Goal: Task Accomplishment & Management: Manage account settings

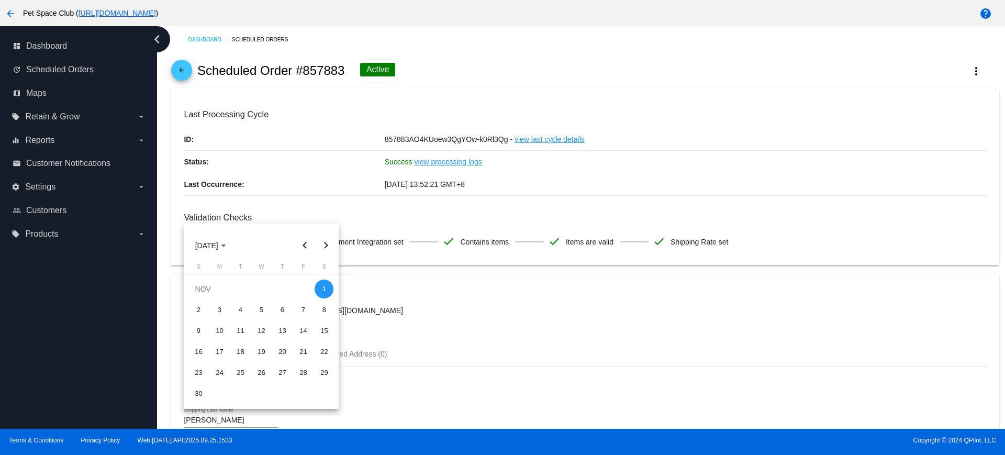
scroll to position [524, 0]
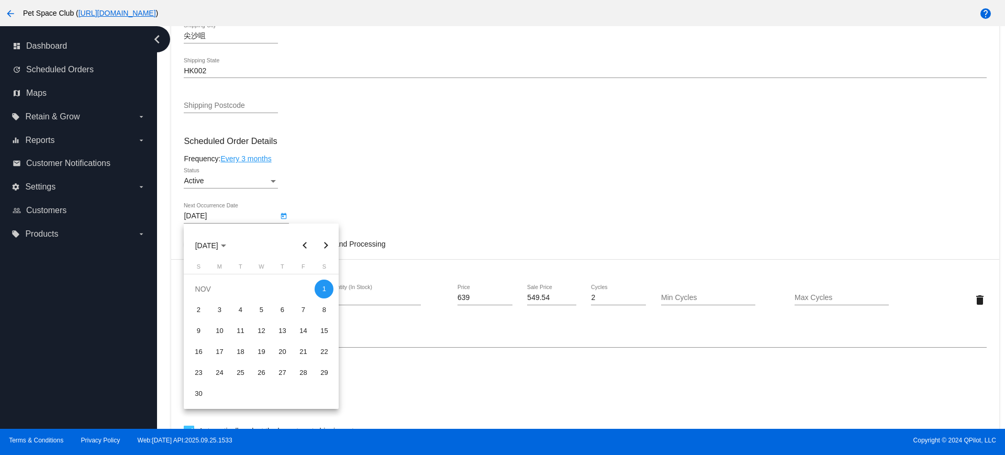
click at [619, 165] on div at bounding box center [502, 227] width 1005 height 455
click at [328, 286] on div "1" at bounding box center [324, 289] width 19 height 19
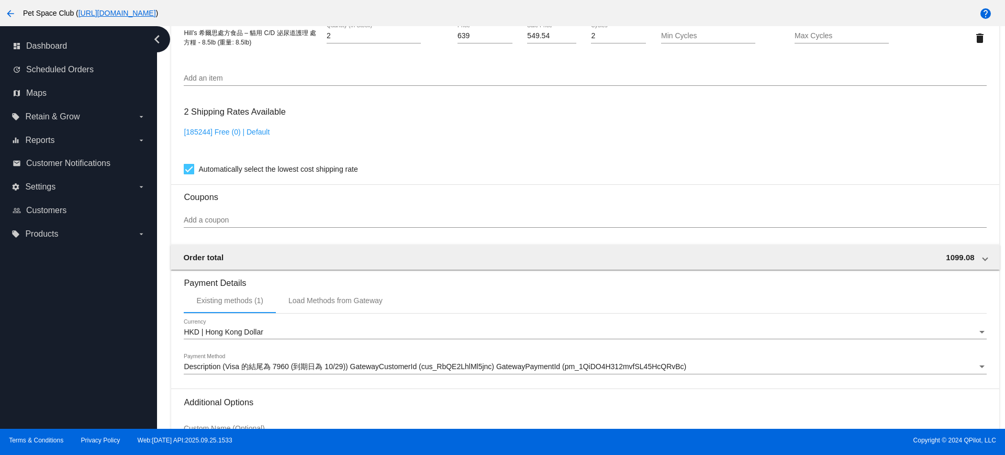
scroll to position [893, 0]
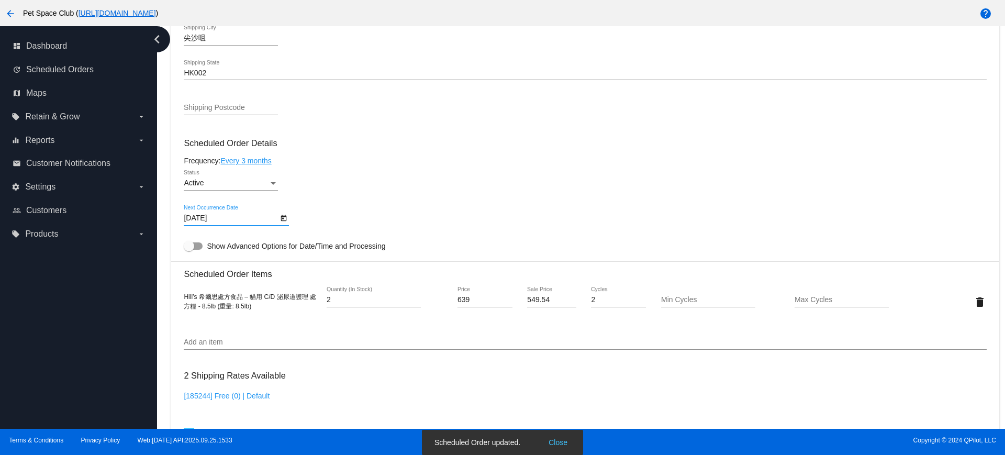
scroll to position [501, 0]
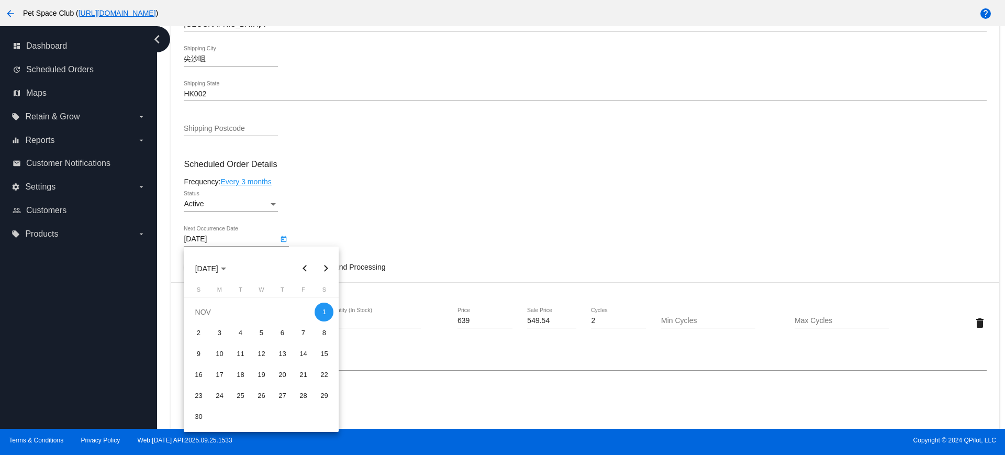
click at [502, 226] on div at bounding box center [502, 227] width 1005 height 455
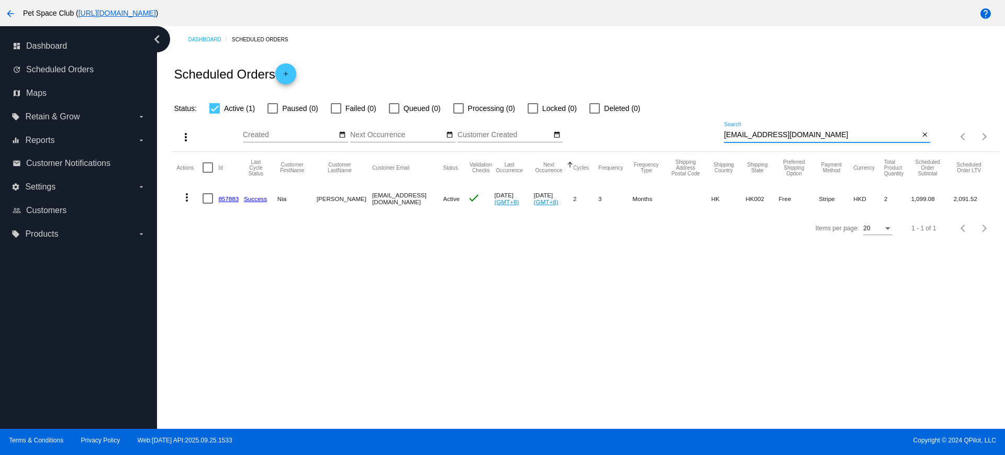
drag, startPoint x: 818, startPoint y: 135, endPoint x: 653, endPoint y: 136, distance: 164.4
click at [653, 136] on div "more_vert Sep Jan Feb Mar Apr 1" at bounding box center [585, 133] width 828 height 37
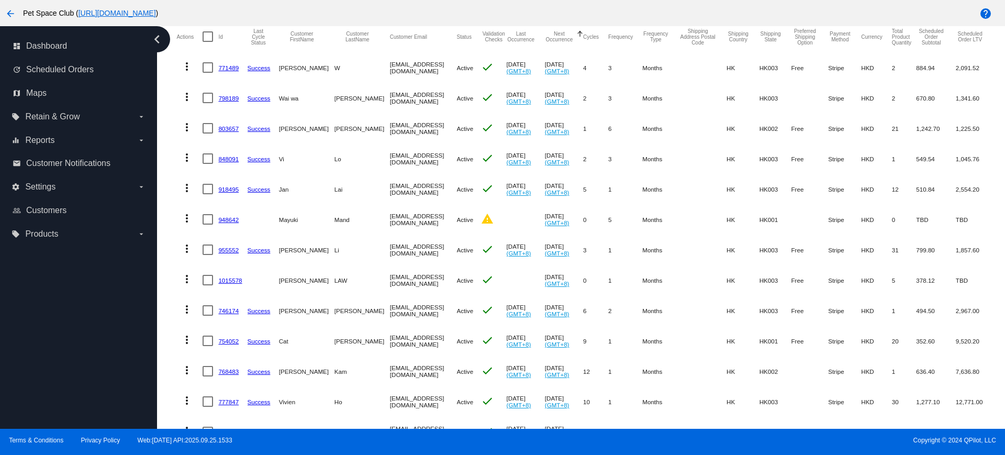
scroll to position [65, 0]
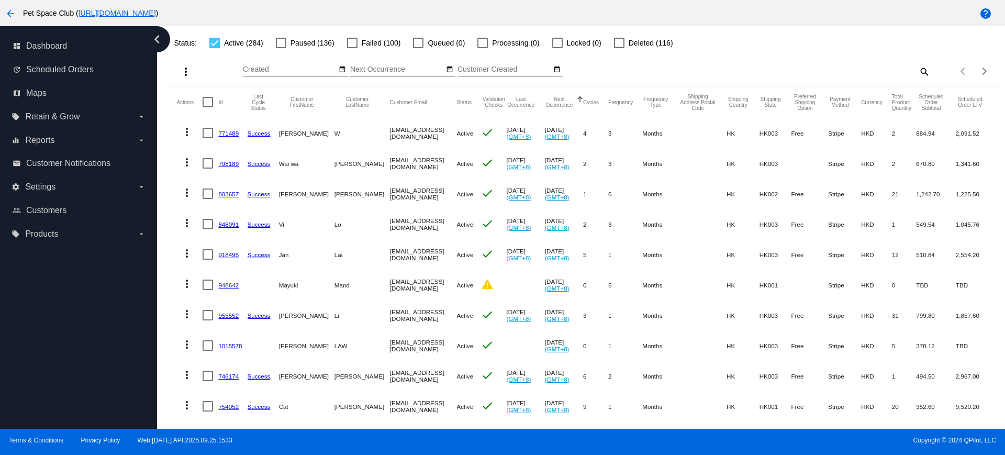
drag, startPoint x: 221, startPoint y: 280, endPoint x: 231, endPoint y: 286, distance: 11.3
click at [172, 239] on mat-table "Actions Id Last Cycle Status Customer FirstName Customer LastName Customer Emai…" at bounding box center [585, 405] width 828 height 639
click at [919, 71] on mat-icon "search" at bounding box center [924, 71] width 13 height 16
click at [749, 68] on input "Search" at bounding box center [827, 69] width 206 height 8
paste input "771501"
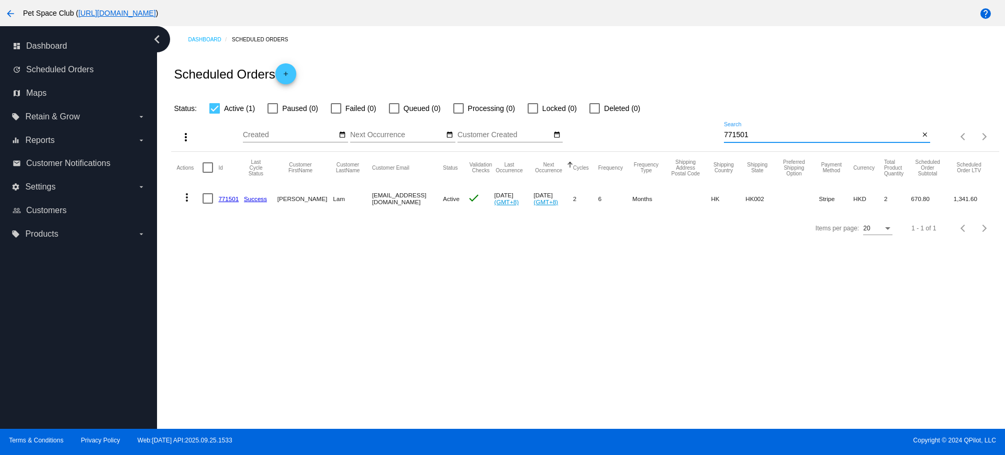
scroll to position [0, 0]
type input "771501"
click at [211, 287] on div "Dashboard Scheduled Orders Scheduled Orders add Status: Active (1) Paused (0) F…" at bounding box center [581, 227] width 848 height 403
drag, startPoint x: 783, startPoint y: 137, endPoint x: 675, endPoint y: 134, distance: 108.4
click at [675, 134] on div "more_vert Sep Jan Feb Mar Apr 1" at bounding box center [585, 133] width 828 height 37
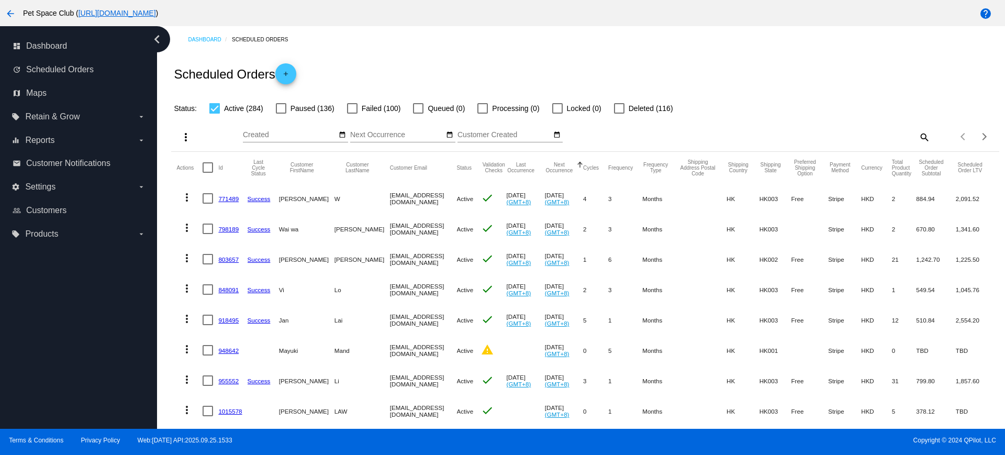
click at [918, 137] on mat-icon "search" at bounding box center [924, 137] width 13 height 16
click at [847, 136] on input "Search" at bounding box center [827, 135] width 206 height 8
paste input "772821"
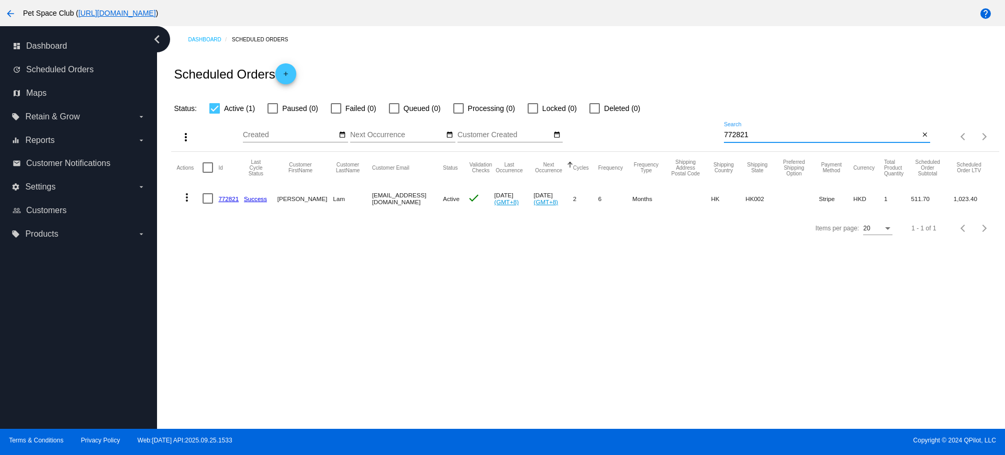
type input "772821"
drag, startPoint x: 235, startPoint y: 300, endPoint x: 391, endPoint y: 230, distance: 171.3
click at [235, 300] on div "Dashboard Scheduled Orders Scheduled Orders add Status: Active (1) Paused (0) F…" at bounding box center [581, 227] width 848 height 403
click at [233, 304] on div "Dashboard Scheduled Orders Scheduled Orders add Status: Active (1) Paused (0) F…" at bounding box center [581, 227] width 848 height 403
drag, startPoint x: 789, startPoint y: 137, endPoint x: 663, endPoint y: 137, distance: 126.2
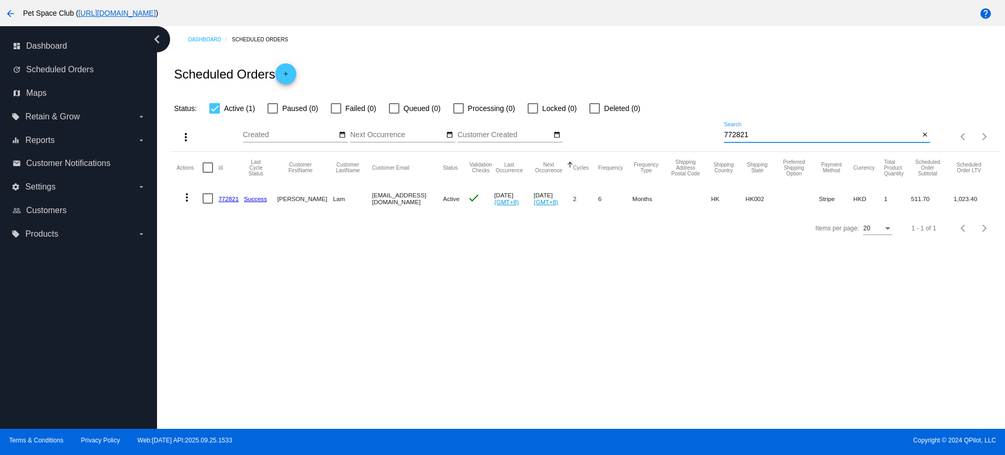
click at [663, 137] on div "more_vert Sep Jan Feb Mar Apr 1" at bounding box center [585, 133] width 828 height 37
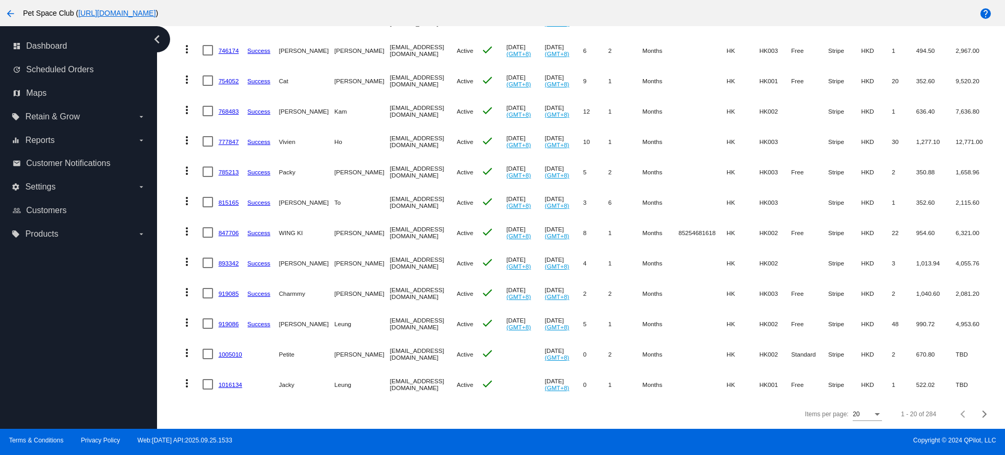
scroll to position [401, 0]
drag, startPoint x: 245, startPoint y: 413, endPoint x: 307, endPoint y: 397, distance: 64.8
click at [245, 413] on div "Items per page: 20 1 - 20 of 284" at bounding box center [585, 413] width 828 height 29
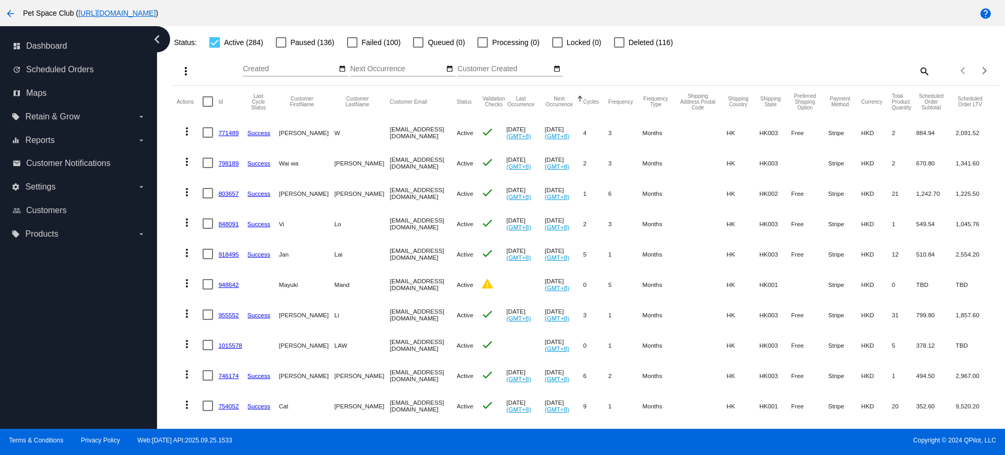
scroll to position [0, 0]
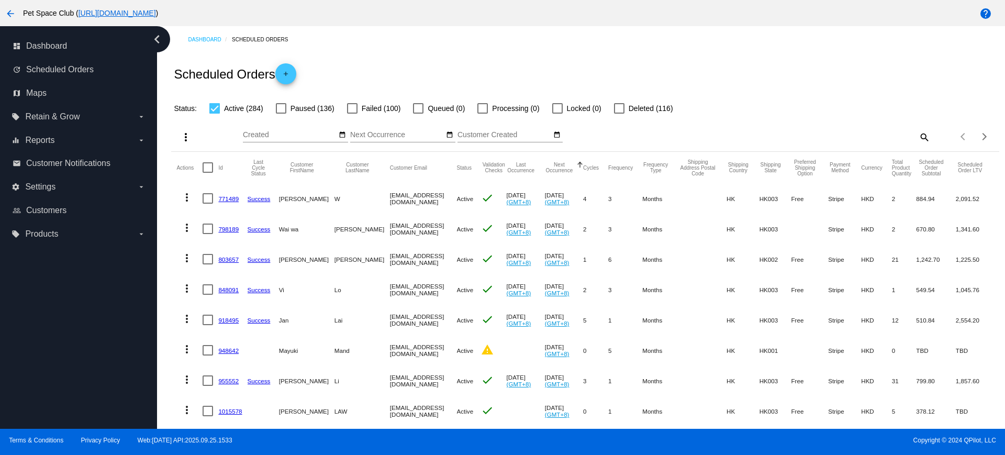
click at [919, 138] on mat-icon "search" at bounding box center [924, 137] width 13 height 16
click at [843, 131] on input "Search" at bounding box center [827, 135] width 206 height 8
paste input "990494"
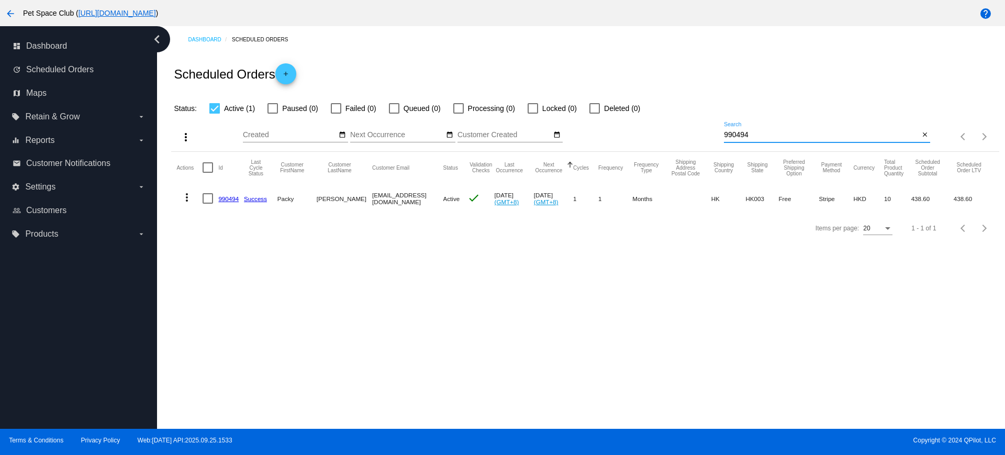
type input "990494"
drag, startPoint x: 194, startPoint y: 318, endPoint x: 415, endPoint y: 261, distance: 228.3
click at [194, 318] on div "Dashboard Scheduled Orders Scheduled Orders add Status: Active (1) Paused (0) F…" at bounding box center [581, 227] width 848 height 403
drag, startPoint x: 762, startPoint y: 136, endPoint x: 668, endPoint y: 134, distance: 94.3
click at [668, 134] on div "more_vert Sep Jan Feb Mar Apr 1" at bounding box center [585, 133] width 828 height 37
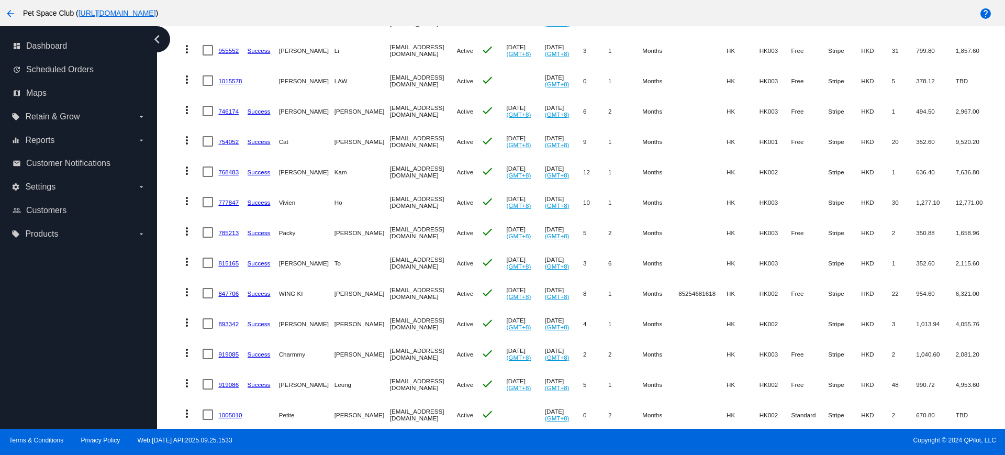
scroll to position [401, 0]
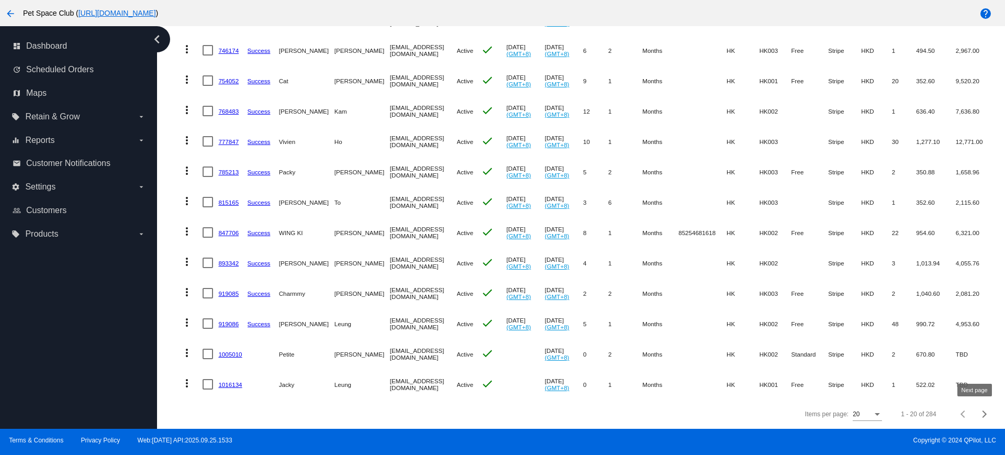
click at [977, 417] on button "Next page" at bounding box center [984, 414] width 21 height 21
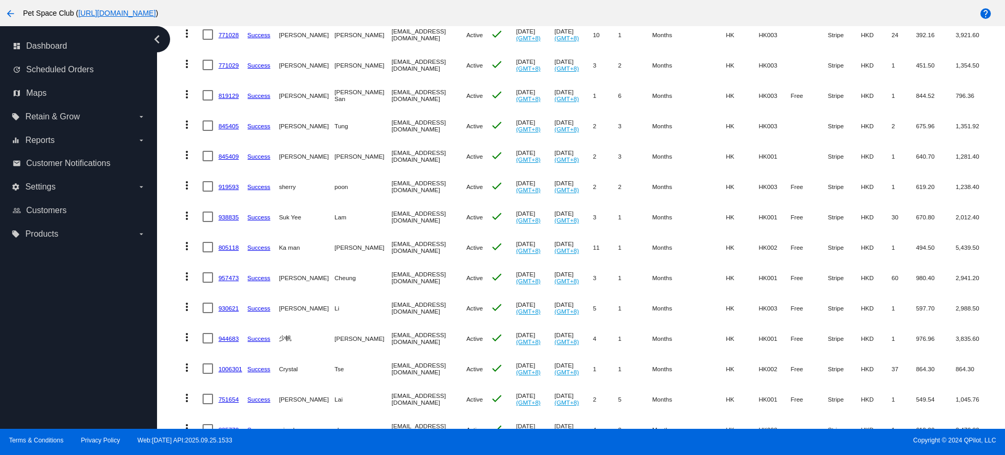
scroll to position [159, 0]
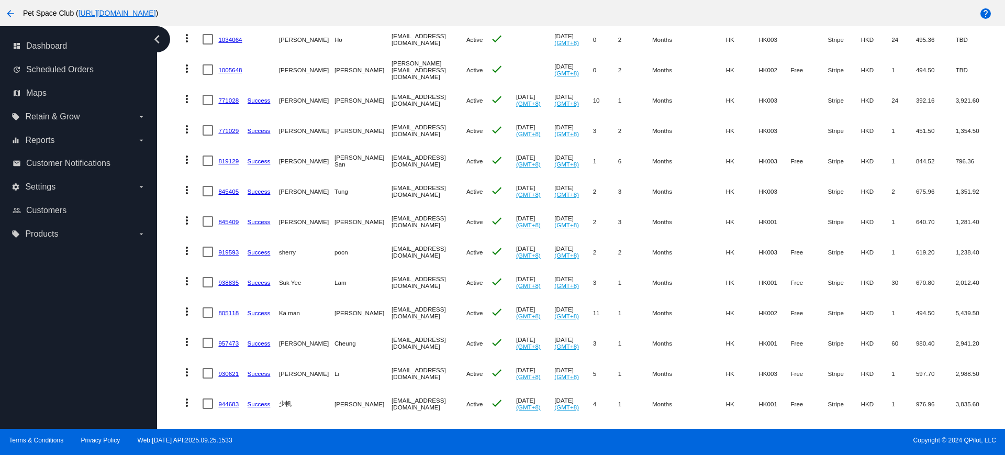
click at [170, 339] on div "Dashboard Scheduled Orders Scheduled Orders add Status: Active (284) Paused (13…" at bounding box center [585, 264] width 840 height 794
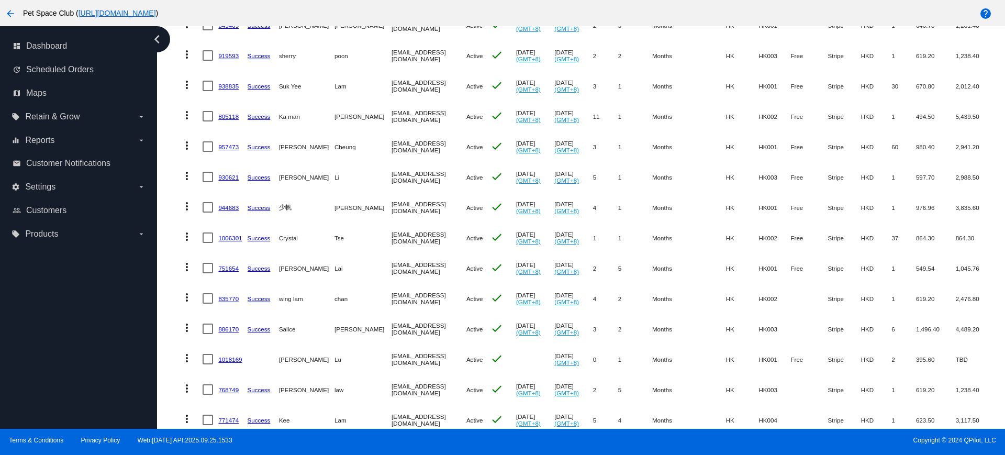
scroll to position [401, 0]
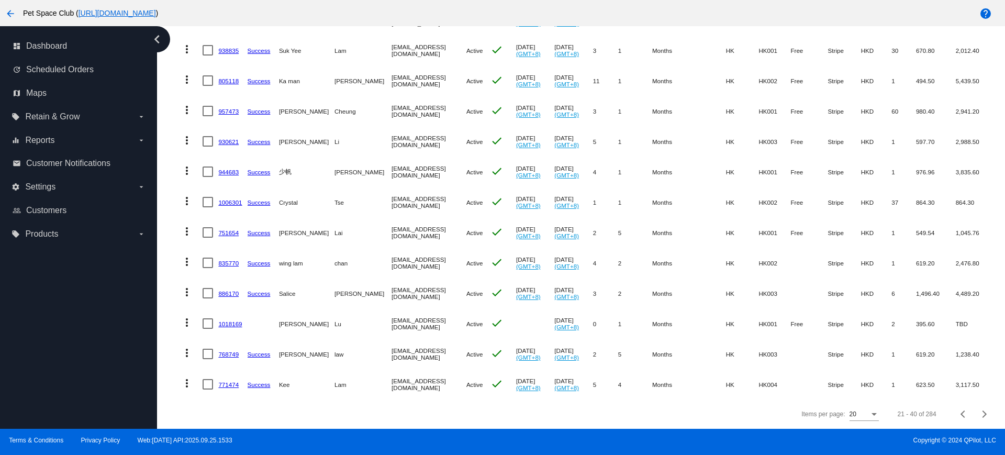
drag, startPoint x: 169, startPoint y: 236, endPoint x: 446, endPoint y: 164, distance: 286.6
click at [169, 236] on div "Dashboard Scheduled Orders Scheduled Orders add Status: Active (284) Paused (13…" at bounding box center [585, 32] width 840 height 794
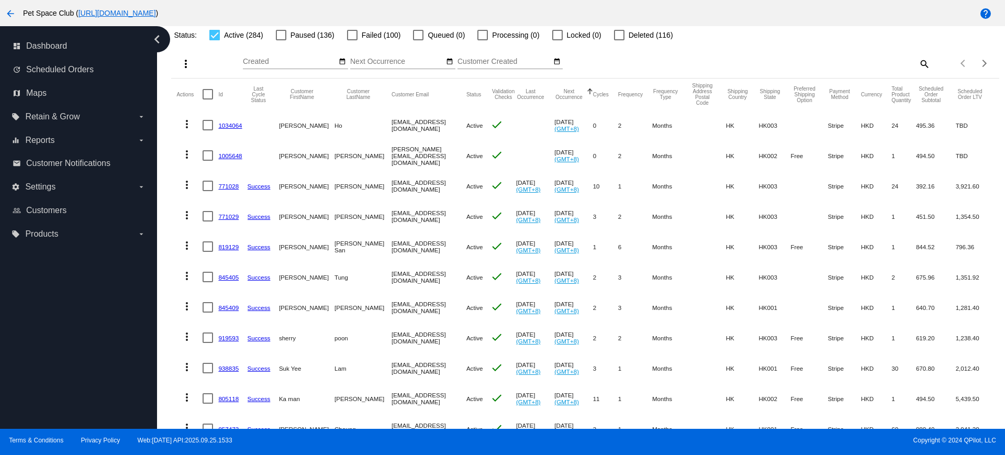
scroll to position [0, 0]
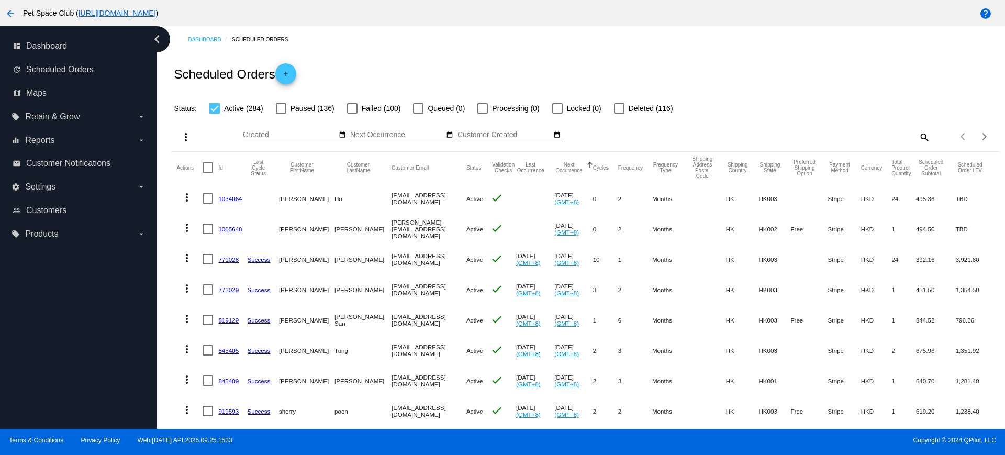
click at [918, 140] on mat-icon "search" at bounding box center [924, 137] width 13 height 16
click at [805, 135] on input "Search" at bounding box center [827, 135] width 206 height 8
paste input "803290"
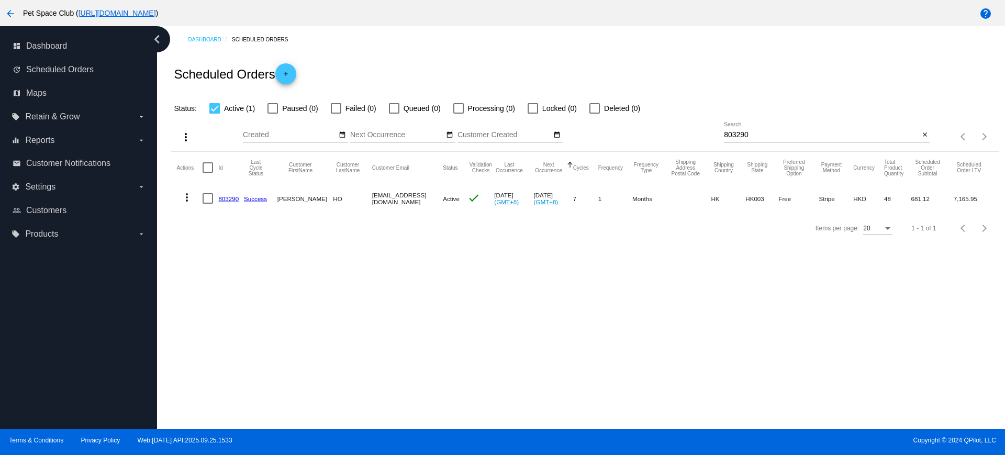
click at [219, 315] on div "Dashboard Scheduled Orders Scheduled Orders add Status: Active (1) Paused (0) F…" at bounding box center [581, 227] width 848 height 403
drag, startPoint x: 768, startPoint y: 129, endPoint x: 717, endPoint y: 133, distance: 50.4
click at [717, 132] on div "more_vert Sep Jan Feb Mar Apr 1" at bounding box center [585, 133] width 828 height 37
drag, startPoint x: 767, startPoint y: 134, endPoint x: 702, endPoint y: 136, distance: 64.9
click at [702, 136] on div "more_vert Sep Jan Feb Mar Apr 1" at bounding box center [585, 133] width 828 height 37
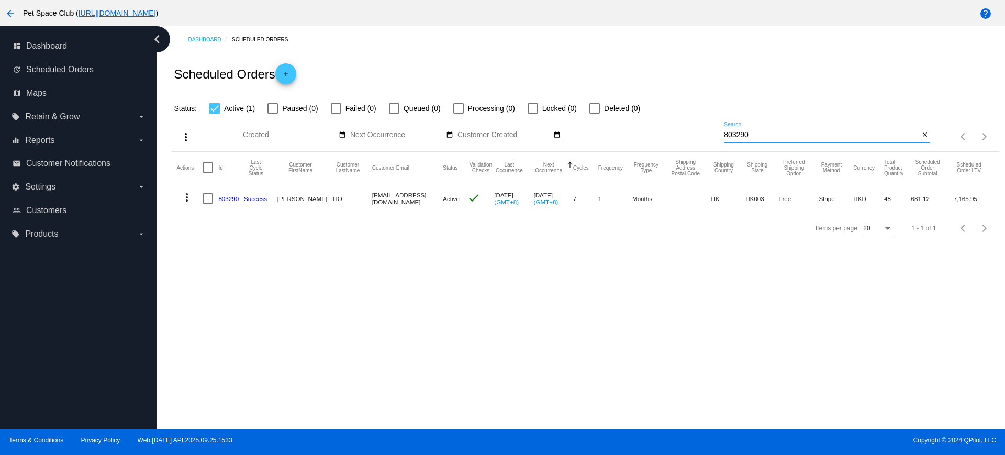
paste input "17788"
click at [241, 313] on div "Dashboard Scheduled Orders Scheduled Orders add Status: Active (1) Paused (0) F…" at bounding box center [581, 227] width 848 height 403
drag, startPoint x: 694, startPoint y: 139, endPoint x: 682, endPoint y: 141, distance: 11.7
click at [680, 139] on div "more_vert Sep Jan Feb Mar Apr 1" at bounding box center [585, 133] width 828 height 37
paste input "945994"
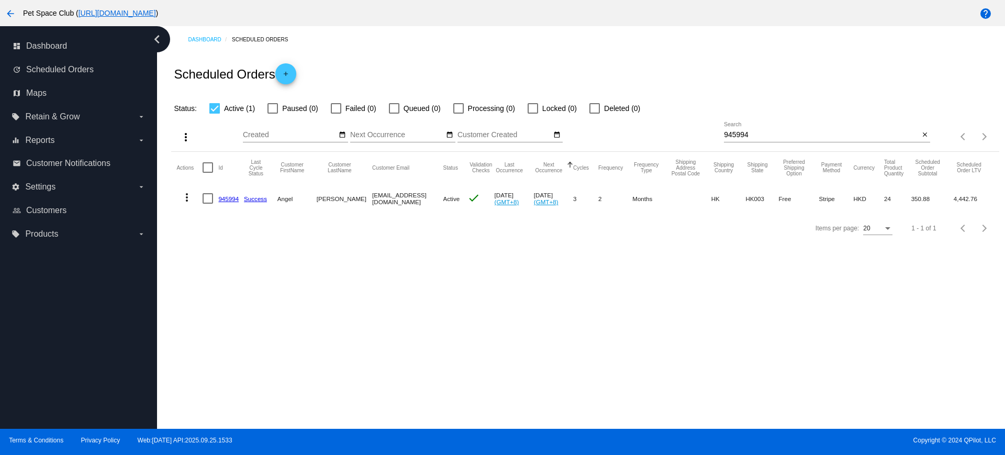
drag, startPoint x: 272, startPoint y: 305, endPoint x: 433, endPoint y: 235, distance: 176.1
click at [273, 305] on div "Dashboard Scheduled Orders Scheduled Orders add Status: Active (1) Paused (0) F…" at bounding box center [581, 227] width 848 height 403
drag, startPoint x: 722, startPoint y: 134, endPoint x: 693, endPoint y: 134, distance: 28.8
click at [693, 134] on div "more_vert Sep Jan Feb Mar Apr 1" at bounding box center [585, 133] width 828 height 37
paste input "768749"
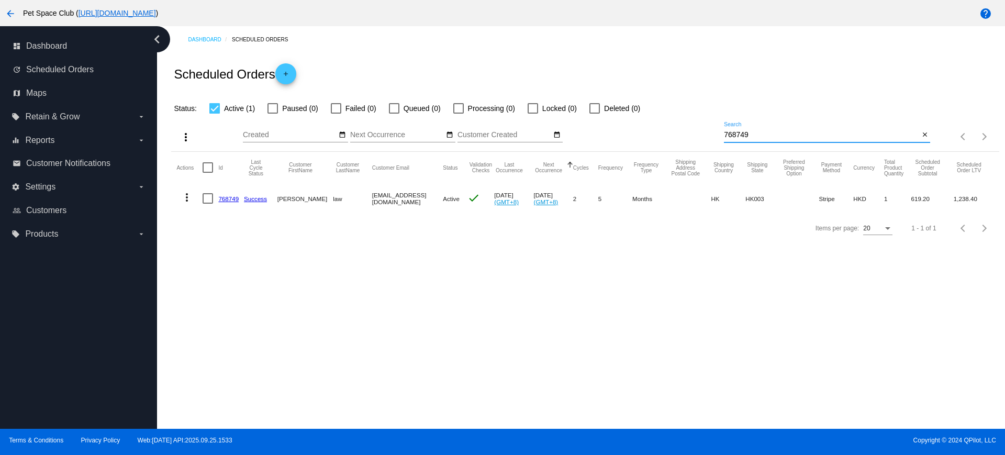
type input "768749"
click at [254, 327] on div "Dashboard Scheduled Orders Scheduled Orders add Status: Active (1) Paused (0) F…" at bounding box center [581, 227] width 848 height 403
drag, startPoint x: 764, startPoint y: 134, endPoint x: 686, endPoint y: 130, distance: 78.6
click at [686, 130] on div "more_vert Sep Jan Feb Mar Apr 1" at bounding box center [585, 133] width 828 height 37
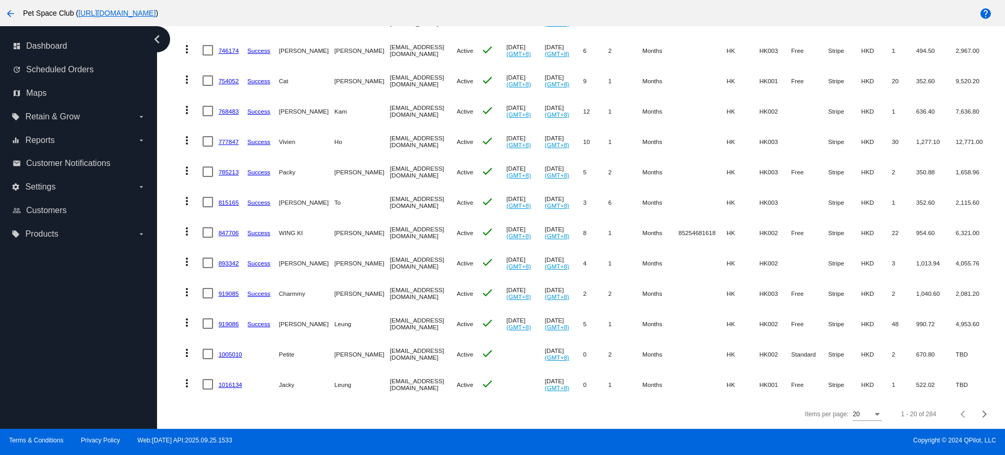
scroll to position [401, 0]
click at [975, 409] on button "Next page" at bounding box center [984, 414] width 21 height 21
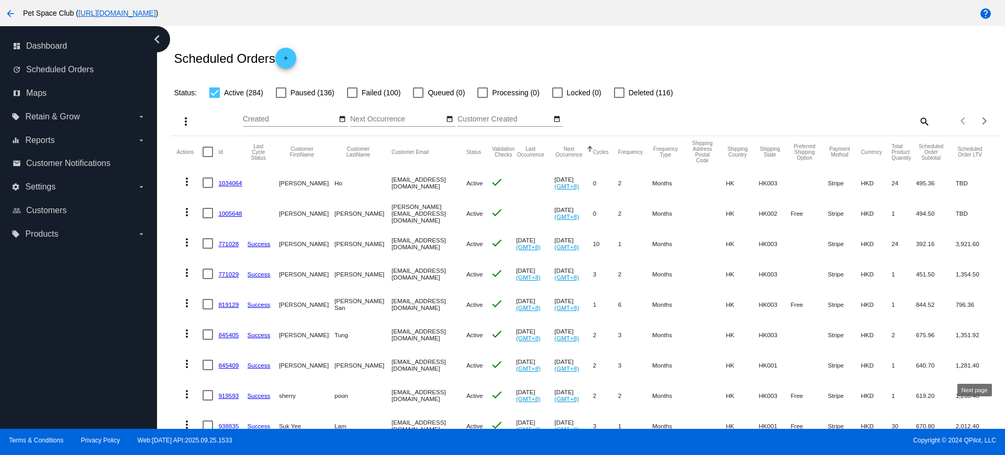
scroll to position [0, 0]
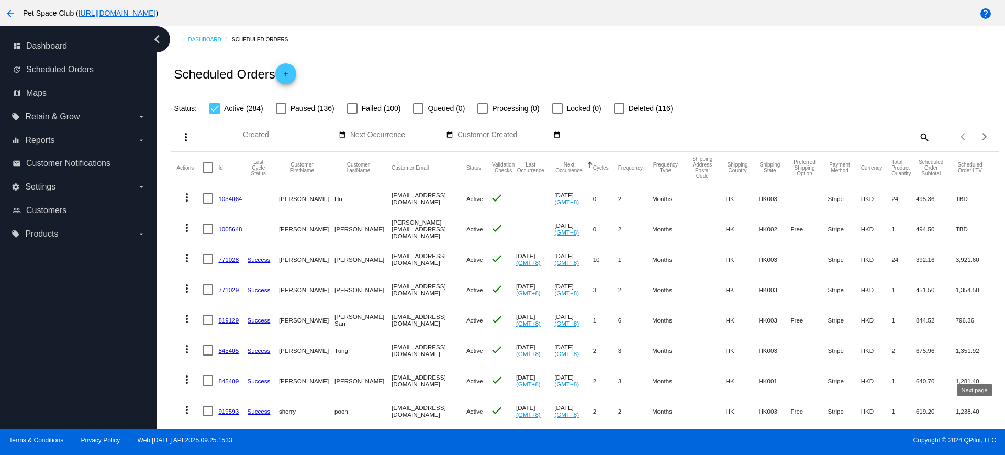
click at [918, 134] on mat-icon "search" at bounding box center [924, 137] width 13 height 16
click at [845, 137] on input "Search" at bounding box center [827, 135] width 206 height 8
paste input "815165"
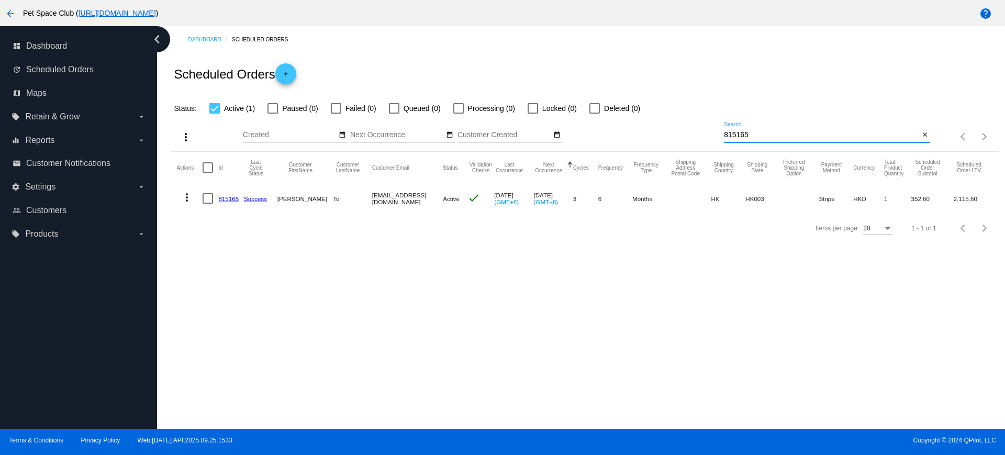
click at [762, 133] on input "815165" at bounding box center [821, 135] width 195 height 8
drag, startPoint x: 764, startPoint y: 134, endPoint x: 685, endPoint y: 134, distance: 78.5
click at [685, 134] on div "more_vert Sep Jan Feb Mar Apr 1" at bounding box center [585, 133] width 828 height 37
paste input "1016134"
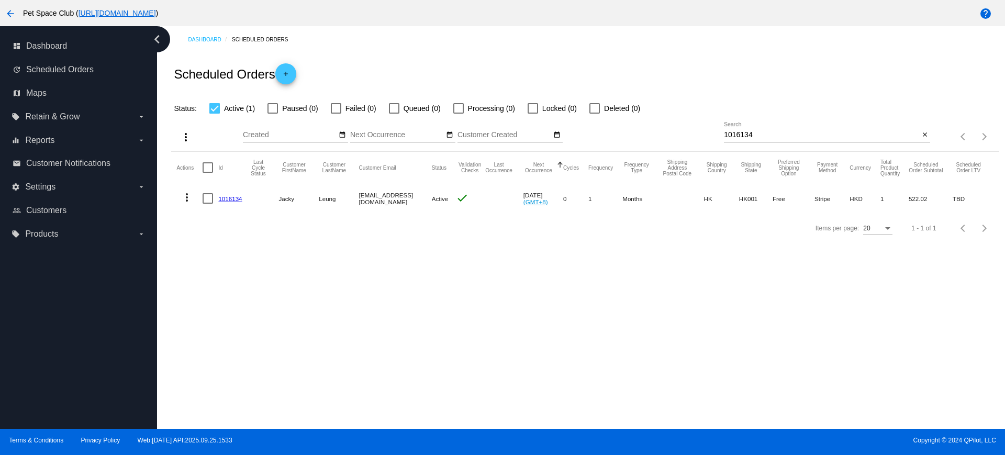
drag, startPoint x: 360, startPoint y: 197, endPoint x: 414, endPoint y: 205, distance: 55.1
click at [414, 205] on mat-row "more_vert 1016134 Jacky Leung cljackie@gmail.com Active check Oct 1 2025 (GMT+8…" at bounding box center [584, 198] width 817 height 30
copy mat-row "cljackie@gmail.com"
drag, startPoint x: 774, startPoint y: 134, endPoint x: 679, endPoint y: 132, distance: 95.8
click at [679, 132] on div "more_vert Sep Jan Feb Mar Apr 1" at bounding box center [585, 133] width 828 height 37
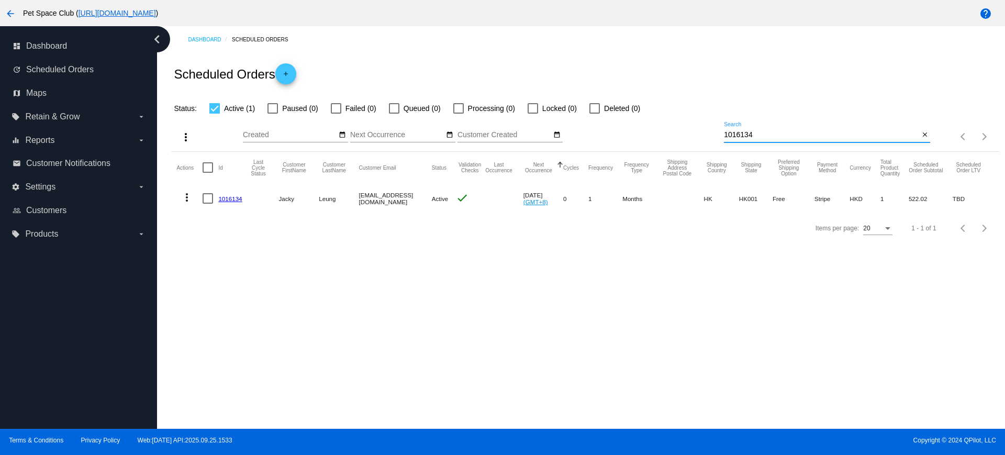
paste input "959030"
drag, startPoint x: 728, startPoint y: 129, endPoint x: 695, endPoint y: 130, distance: 33.0
click at [695, 130] on div "more_vert Sep Jan Feb Mar Apr 1" at bounding box center [585, 133] width 828 height 37
paste input "1016134"
type input "1016134"
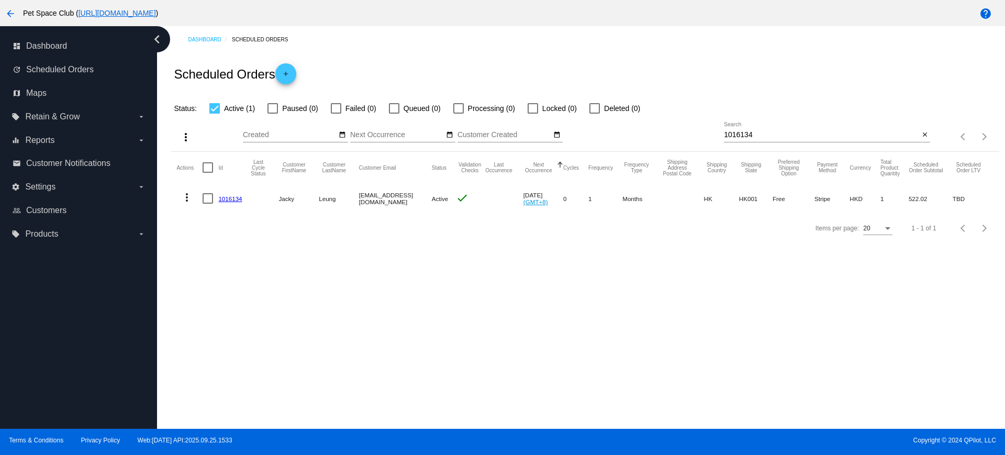
drag, startPoint x: 362, startPoint y: 199, endPoint x: 413, endPoint y: 206, distance: 51.7
click at [413, 206] on mat-row "more_vert 1016134 Jacky Leung cljackie@gmail.com Active check Oct 1 2025 (GMT+8…" at bounding box center [584, 198] width 817 height 30
copy mat-row "cljackie@gmail.com"
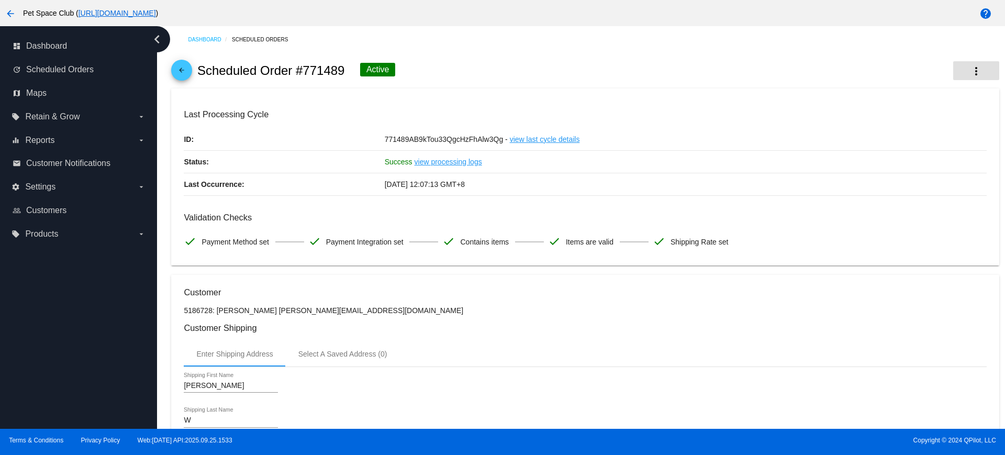
click at [970, 69] on mat-icon "more_vert" at bounding box center [976, 71] width 13 height 13
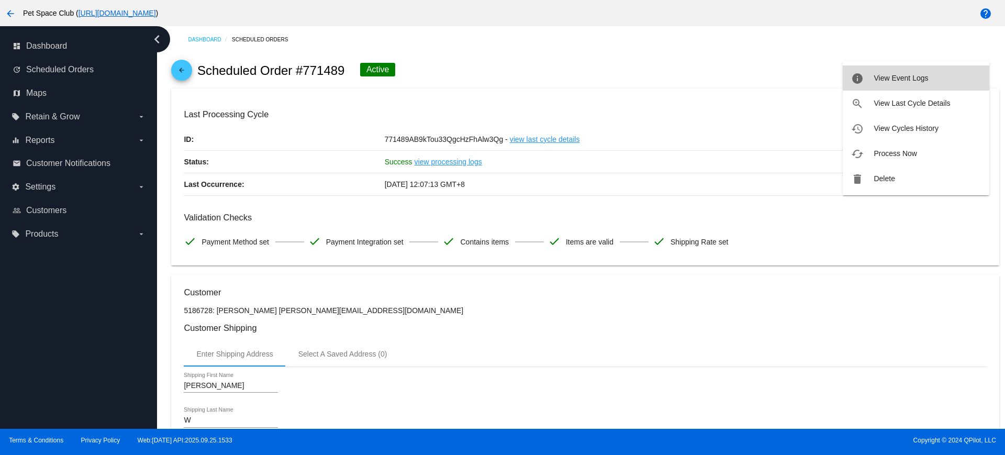
click at [902, 80] on span "View Event Logs" at bounding box center [901, 78] width 54 height 8
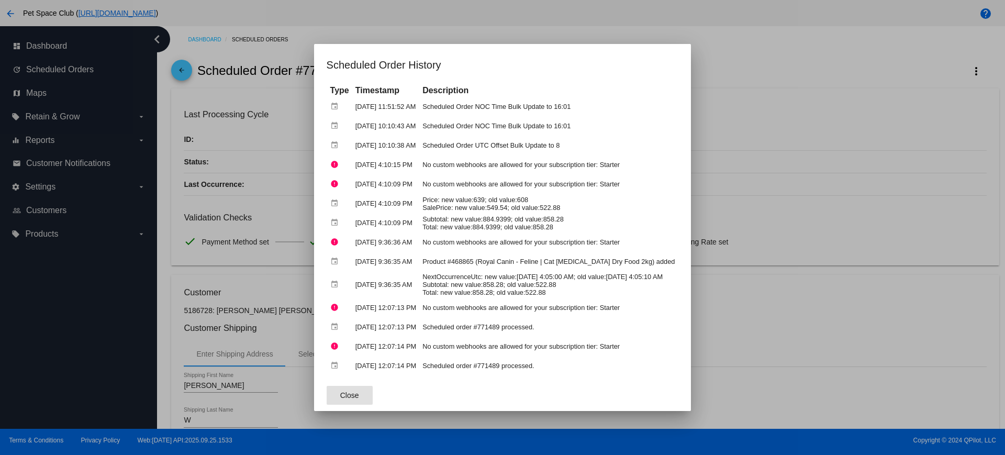
click at [327, 396] on button "Close" at bounding box center [350, 395] width 46 height 19
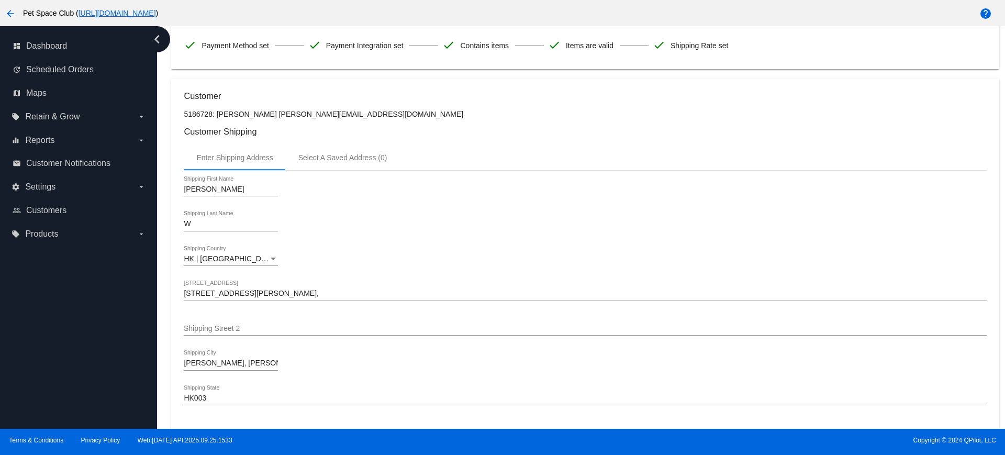
scroll to position [458, 0]
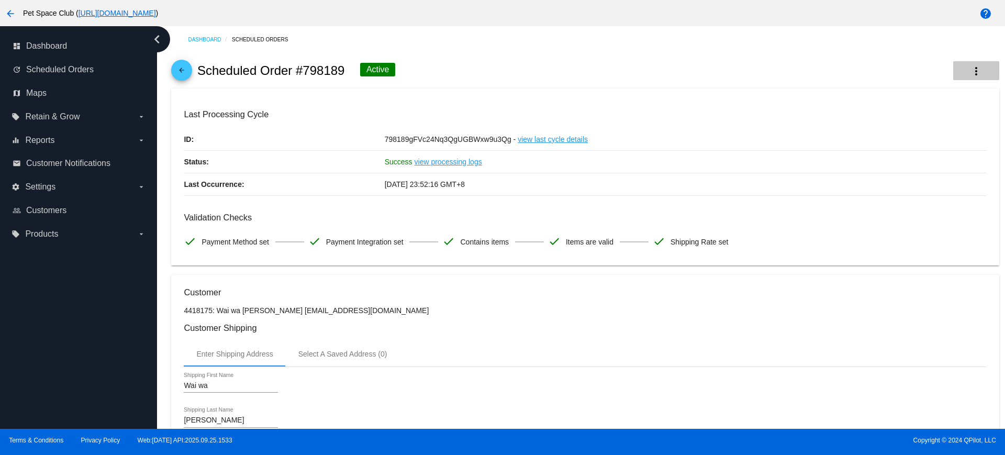
click at [970, 70] on mat-icon "more_vert" at bounding box center [976, 71] width 13 height 13
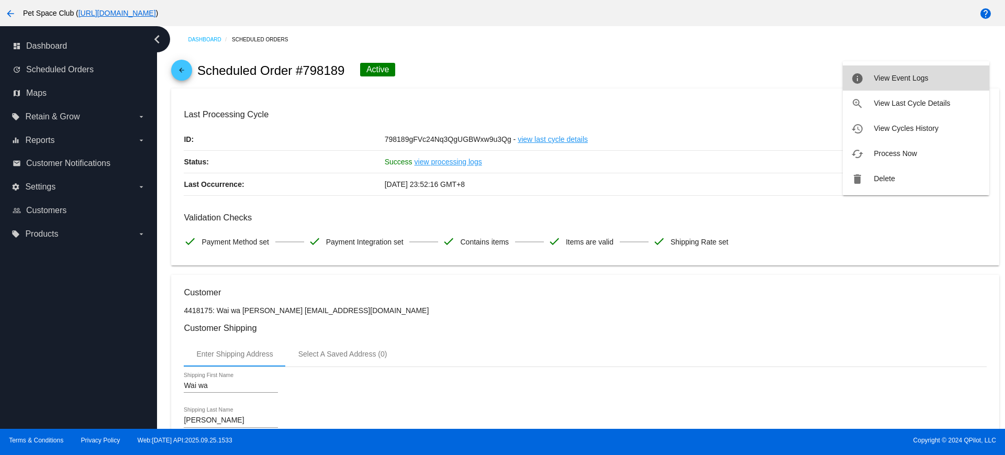
click at [926, 81] on span "View Event Logs" at bounding box center [901, 78] width 54 height 8
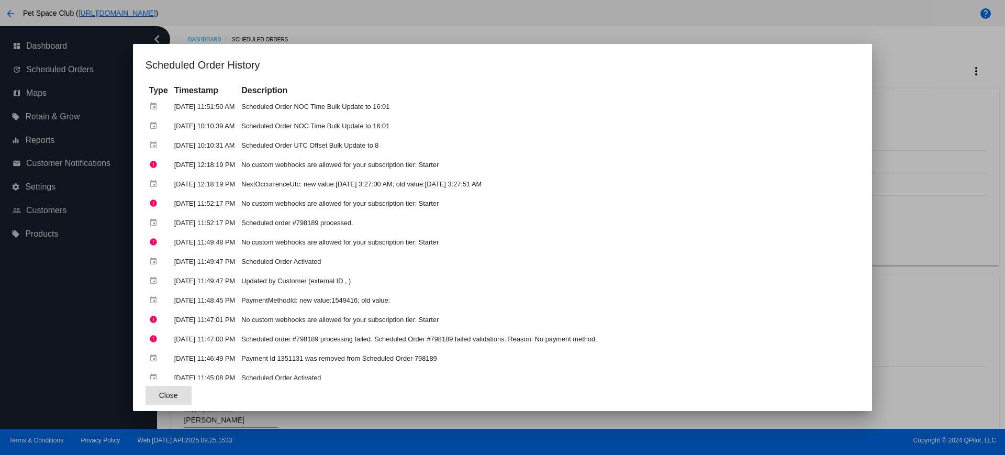
click at [154, 390] on button "Close" at bounding box center [169, 395] width 46 height 19
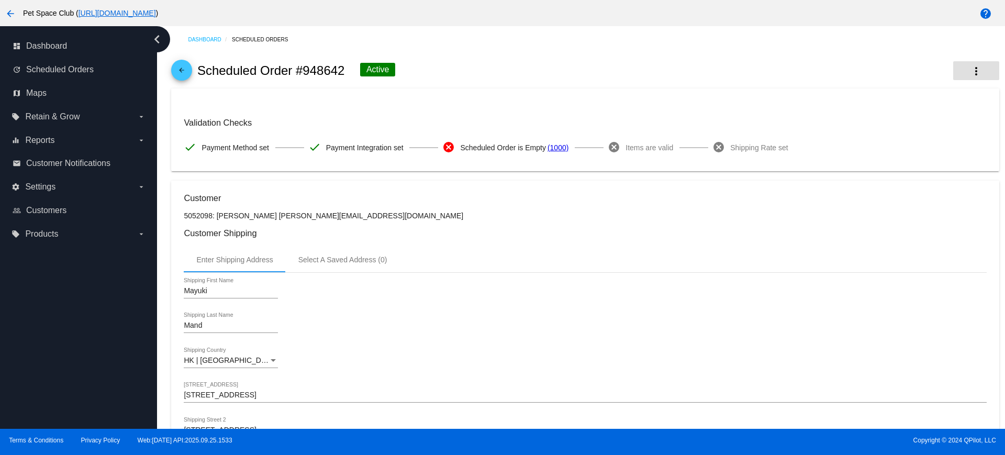
click at [970, 65] on mat-icon "more_vert" at bounding box center [976, 71] width 13 height 13
click at [901, 107] on span "View Cycles History" at bounding box center [906, 103] width 64 height 8
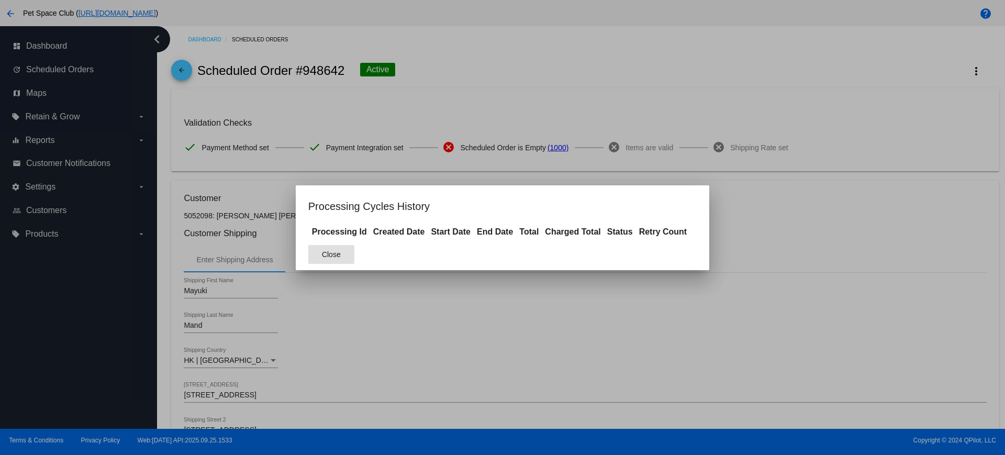
click at [325, 254] on span "Close" at bounding box center [331, 254] width 19 height 8
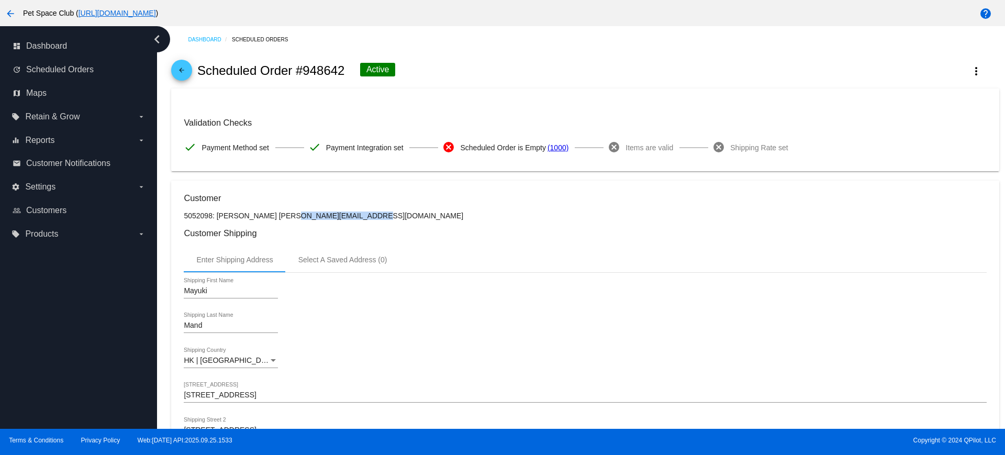
drag, startPoint x: 315, startPoint y: 216, endPoint x: 263, endPoint y: 214, distance: 51.4
click at [263, 214] on p "5052098: [PERSON_NAME] [PERSON_NAME][EMAIL_ADDRESS][DOMAIN_NAME]" at bounding box center [585, 216] width 803 height 8
click at [401, 215] on p "5052098: [PERSON_NAME] [PERSON_NAME][EMAIL_ADDRESS][DOMAIN_NAME]" at bounding box center [585, 216] width 803 height 8
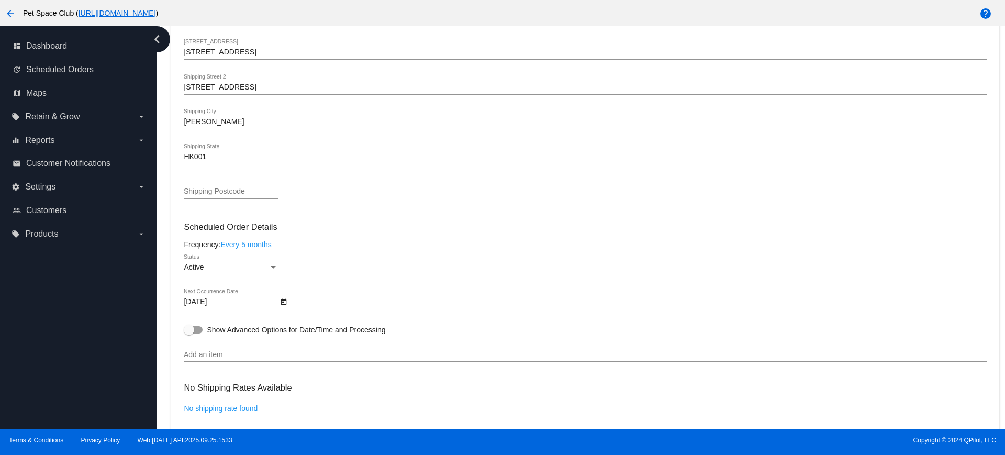
scroll to position [327, 0]
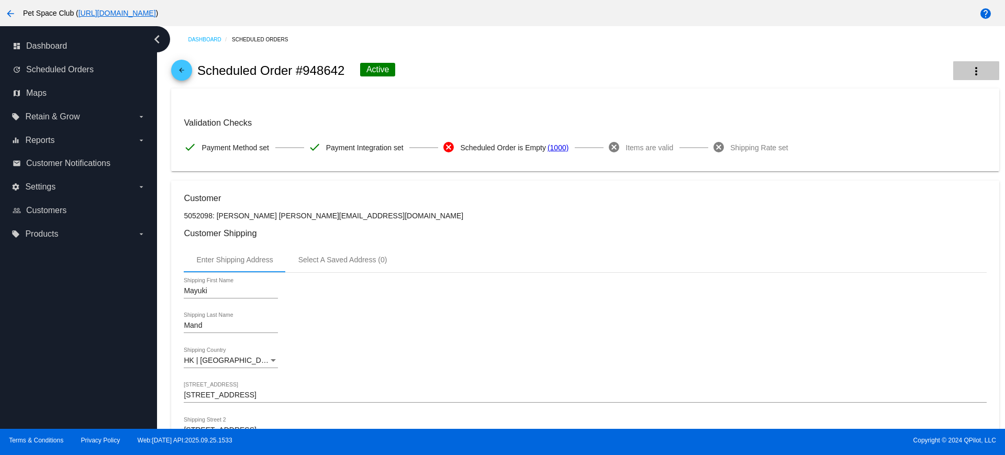
click at [970, 67] on mat-icon "more_vert" at bounding box center [976, 71] width 13 height 13
click at [890, 73] on button "info View Event Logs" at bounding box center [916, 77] width 147 height 25
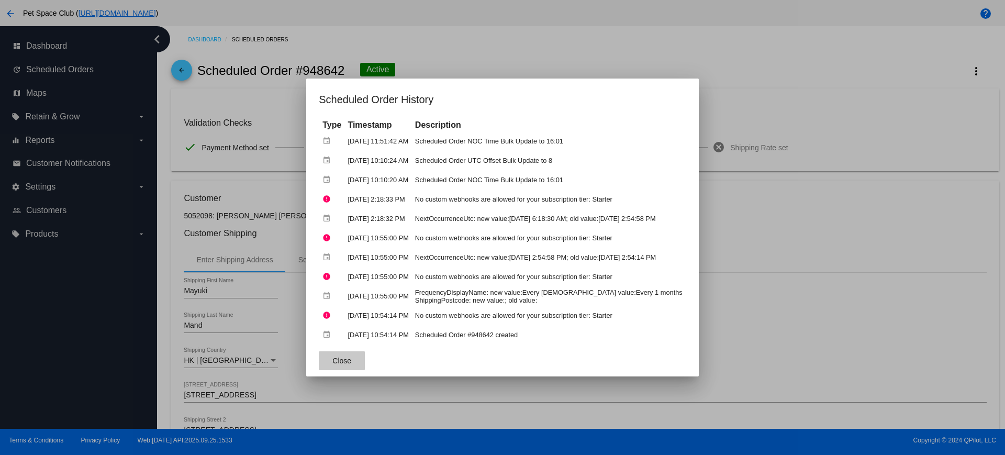
click at [338, 358] on span "Close" at bounding box center [341, 361] width 19 height 8
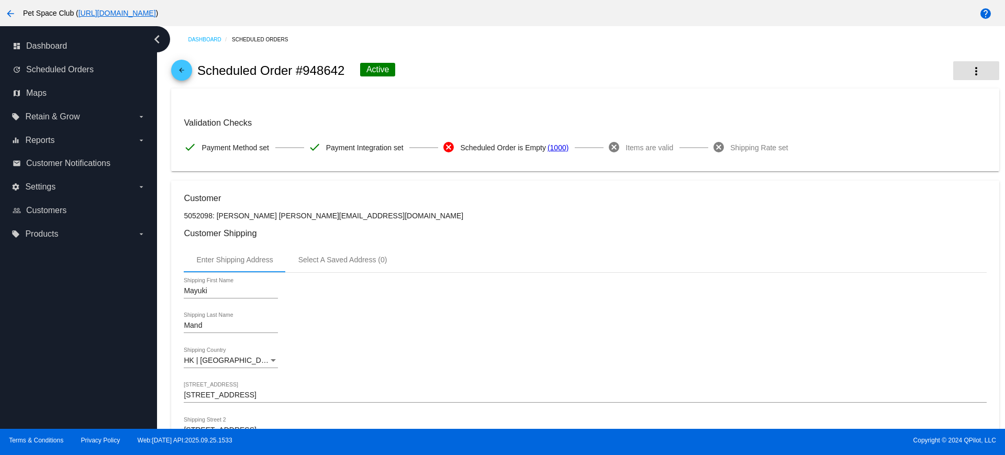
click at [958, 73] on button "more_vert" at bounding box center [976, 70] width 46 height 19
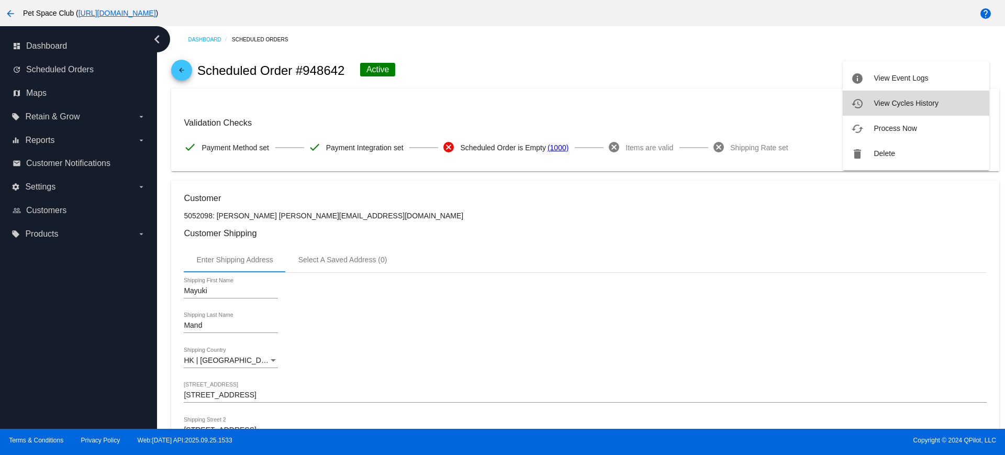
click at [891, 110] on button "history View Cycles History" at bounding box center [916, 103] width 147 height 25
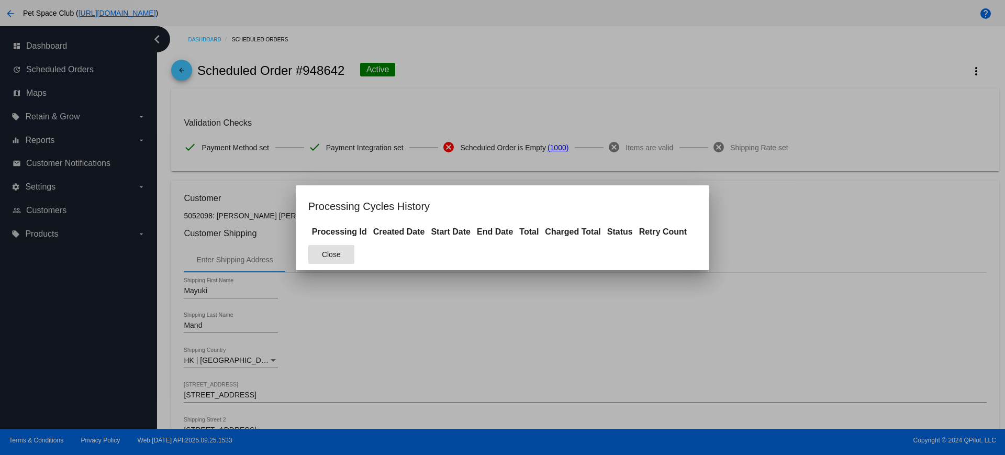
click at [328, 254] on span "Close" at bounding box center [331, 254] width 19 height 8
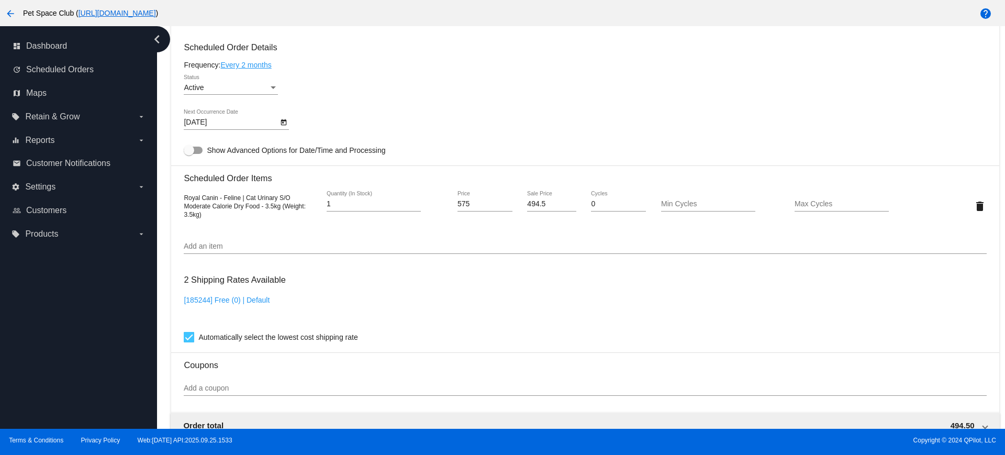
scroll to position [524, 0]
drag, startPoint x: 205, startPoint y: 216, endPoint x: 180, endPoint y: 195, distance: 33.1
click at [180, 195] on mat-card "Customer 5291785: [PERSON_NAME] [PERSON_NAME][EMAIL_ADDRESS][DOMAIN_NAME] Custo…" at bounding box center [585, 180] width 828 height 1047
copy span "Royal Canin - Feline | Cat Urinary S/O Moderate Calorie Dry Food - 3.5kg (Weigh…"
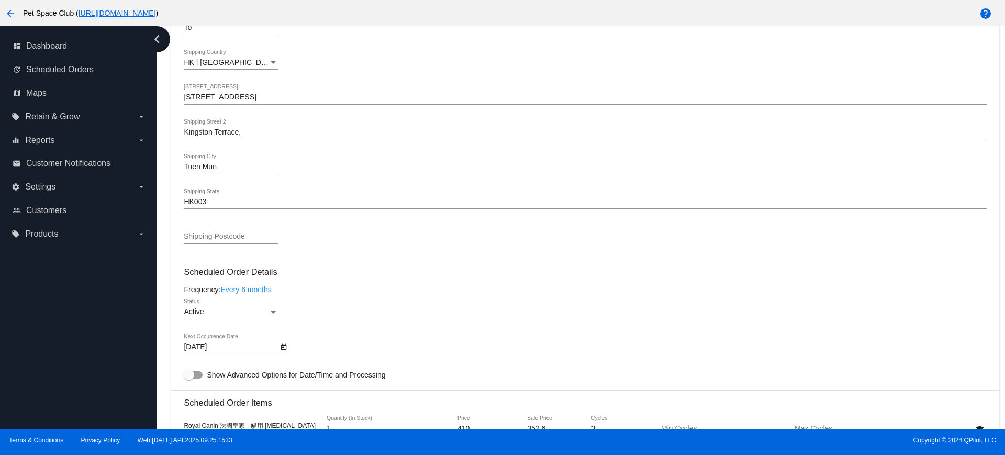
scroll to position [589, 0]
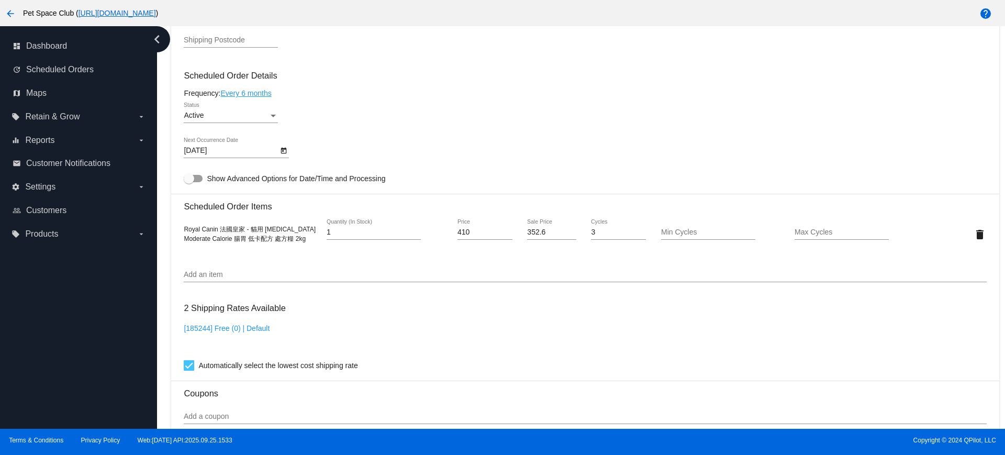
drag, startPoint x: 309, startPoint y: 240, endPoint x: 183, endPoint y: 231, distance: 126.5
click at [183, 231] on mat-card "Customer 5656283: [PERSON_NAME] [EMAIL_ADDRESS][DOMAIN_NAME] Customer Shipping …" at bounding box center [585, 209] width 828 height 1047
copy span "Royal Canin 法國皇家 - 貓用 [MEDICAL_DATA] Moderate Calorie 腸胃 低卡配方 處方糧 2kg"
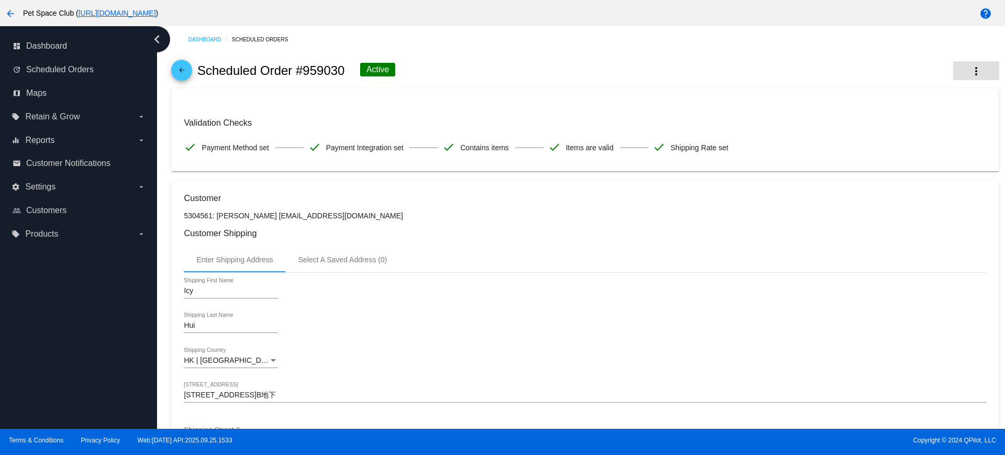
click at [970, 74] on mat-icon "more_vert" at bounding box center [976, 71] width 13 height 13
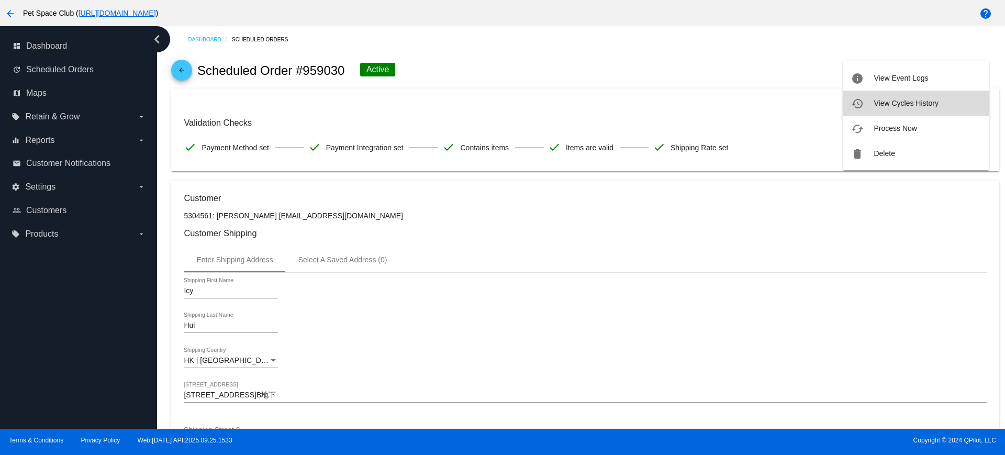
click at [888, 107] on button "history View Cycles History" at bounding box center [916, 103] width 147 height 25
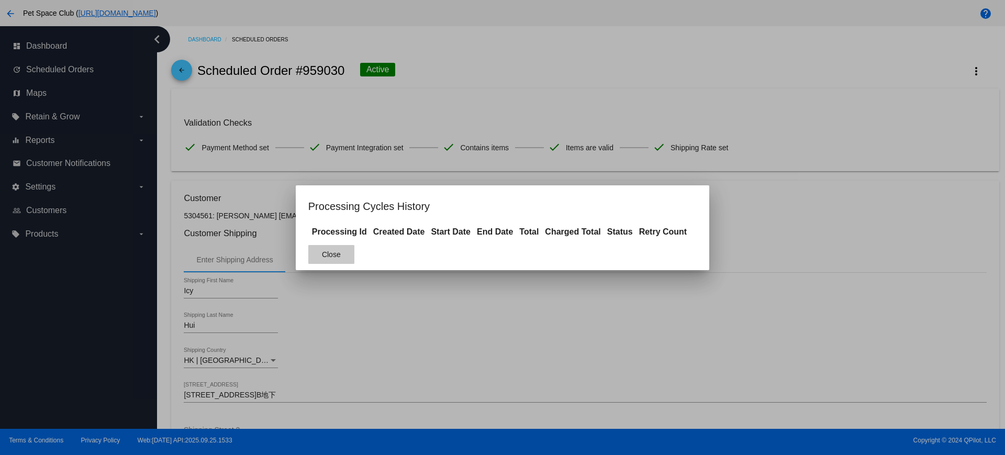
click at [341, 254] on button "Close" at bounding box center [331, 254] width 46 height 19
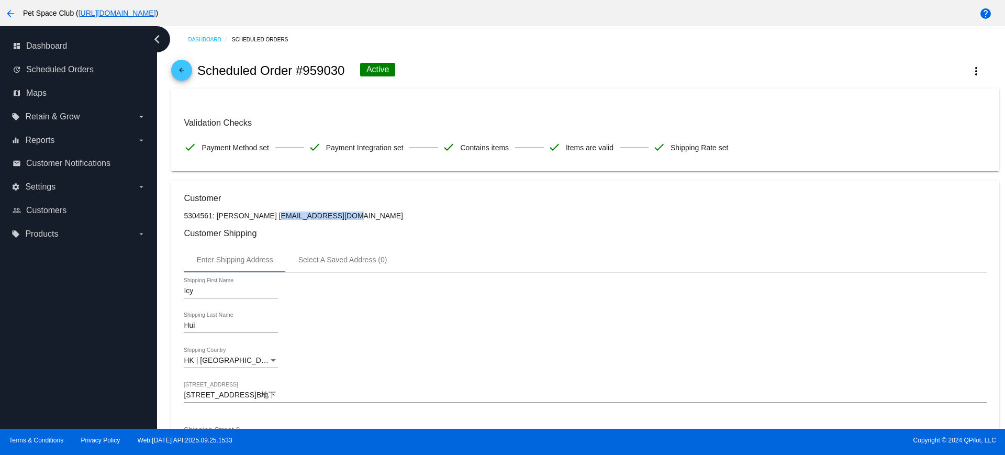
drag, startPoint x: 314, startPoint y: 217, endPoint x: 241, endPoint y: 216, distance: 72.8
click at [241, 216] on p "5304561: [PERSON_NAME] [EMAIL_ADDRESS][DOMAIN_NAME]" at bounding box center [585, 216] width 803 height 8
copy p "[EMAIL_ADDRESS][DOMAIN_NAME]"
